Goal: Task Accomplishment & Management: Manage account settings

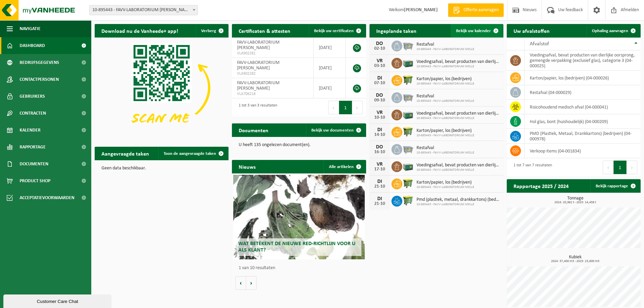
click at [476, 29] on span "Bekijk uw kalender" at bounding box center [473, 31] width 35 height 4
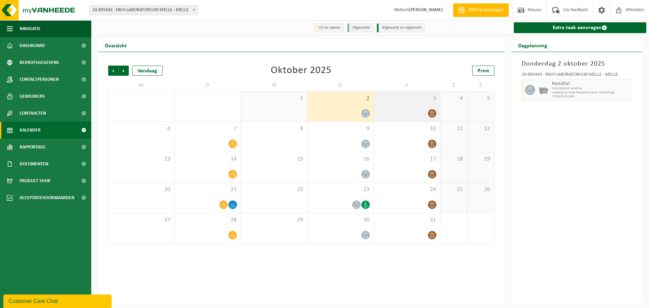
click at [430, 112] on icon at bounding box center [432, 113] width 6 height 6
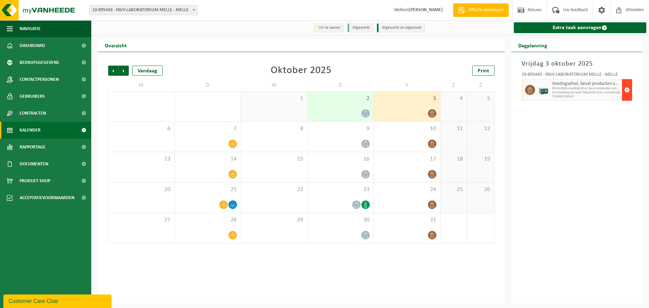
click at [626, 89] on span "button" at bounding box center [626, 90] width 5 height 14
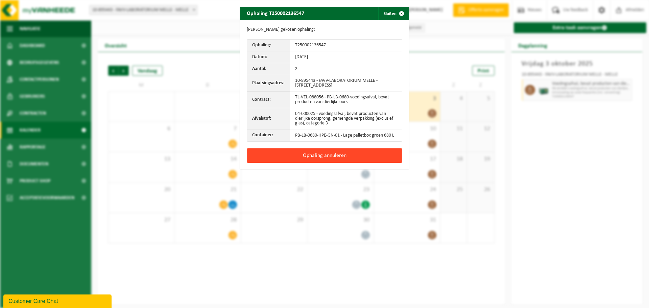
click at [317, 152] on button "Ophaling annuleren" at bounding box center [324, 155] width 155 height 14
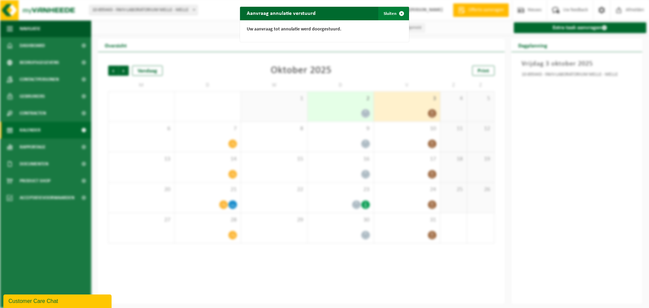
click at [385, 13] on button "Sluiten" at bounding box center [393, 14] width 30 height 14
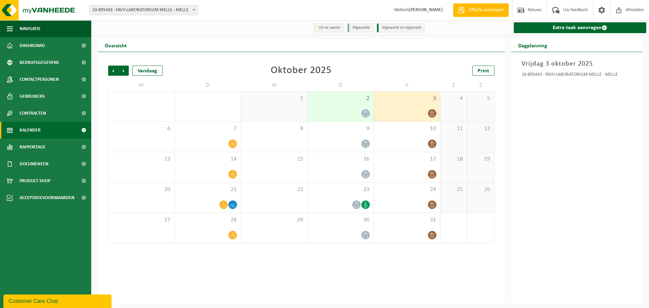
click at [399, 102] on span "3" at bounding box center [406, 98] width 59 height 7
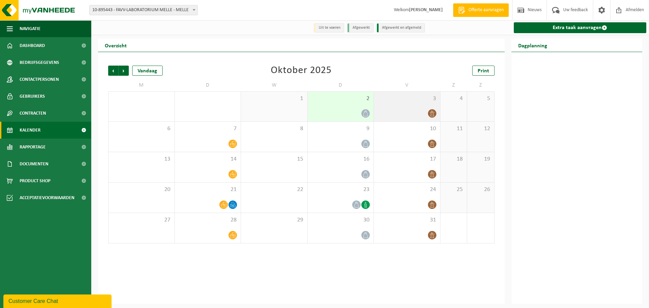
click at [401, 102] on span "3" at bounding box center [406, 98] width 59 height 7
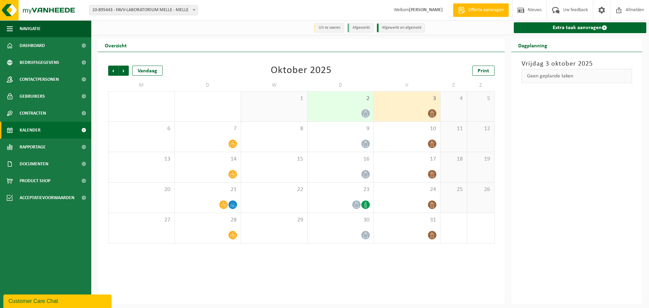
click at [408, 110] on div at bounding box center [406, 113] width 59 height 9
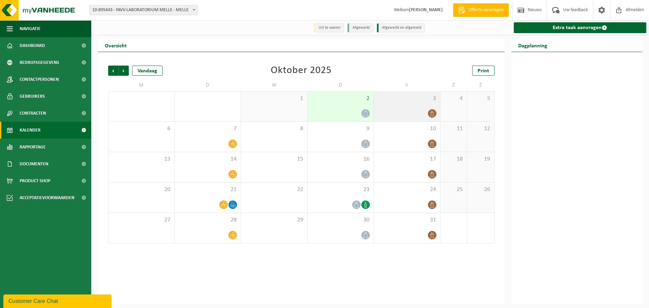
click at [399, 105] on div "3" at bounding box center [407, 107] width 66 height 30
